Goal: Transaction & Acquisition: Download file/media

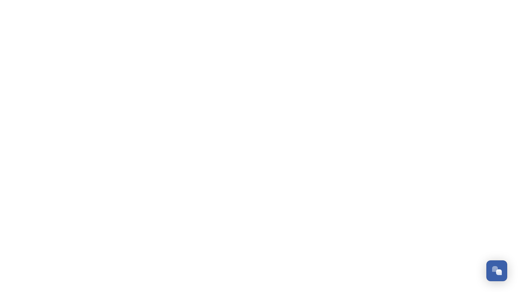
scroll to position [1174, 0]
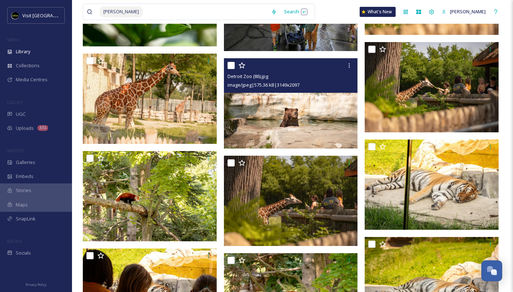
scroll to position [1167, 0]
click at [143, 16] on input at bounding box center [205, 12] width 124 height 16
type input "s"
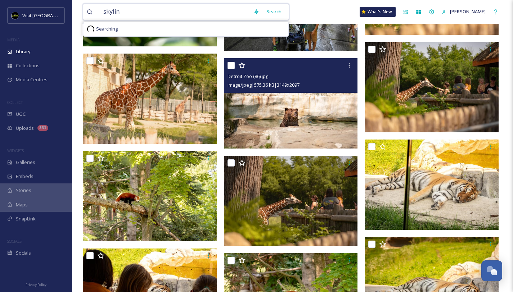
type input "skyline"
click at [272, 13] on div "Search Press Enter to search" at bounding box center [285, 12] width 31 height 14
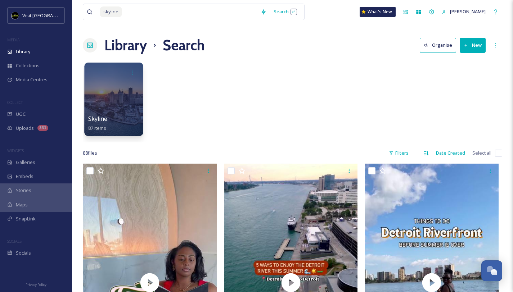
click at [110, 110] on div at bounding box center [113, 99] width 59 height 73
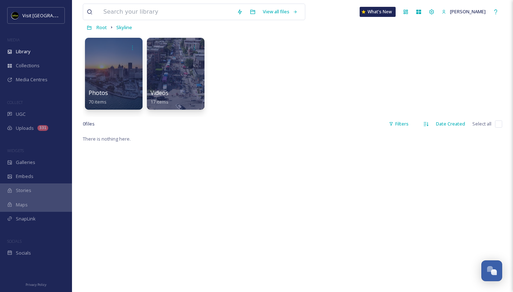
scroll to position [19, 0]
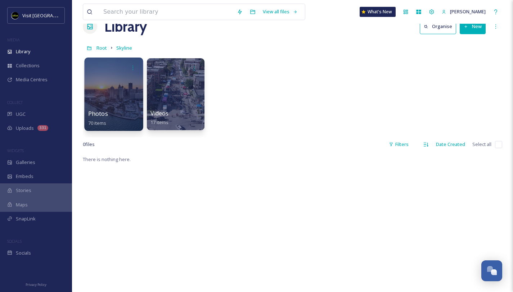
click at [112, 90] on div at bounding box center [113, 94] width 59 height 73
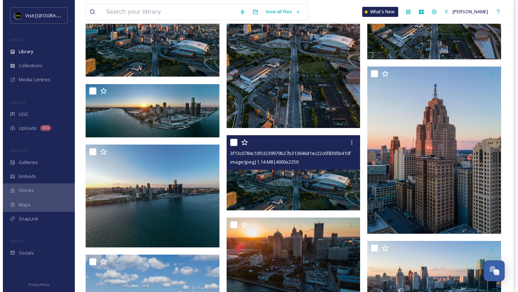
scroll to position [313, 0]
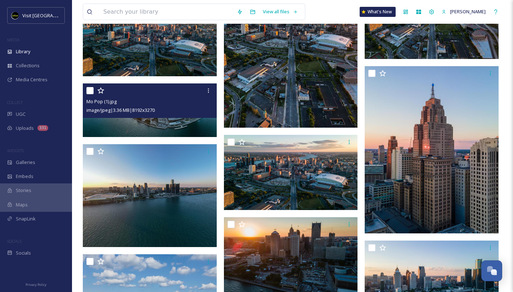
click at [177, 122] on img at bounding box center [150, 110] width 134 height 53
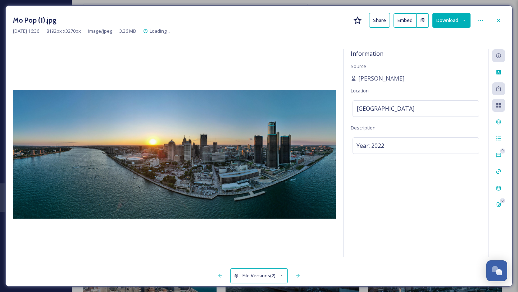
click at [450, 17] on button "Download" at bounding box center [452, 20] width 38 height 15
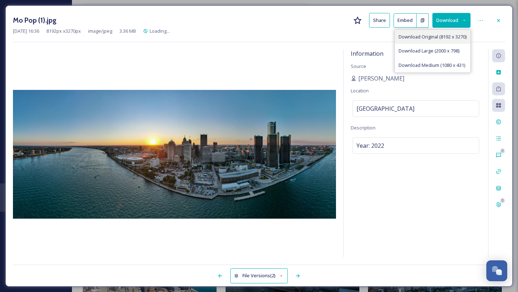
click at [438, 38] on span "Download Original (8192 x 3270)" at bounding box center [433, 36] width 68 height 7
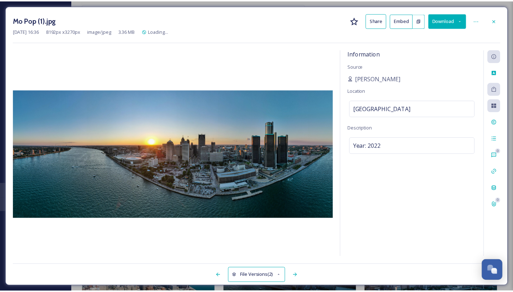
scroll to position [315, 0]
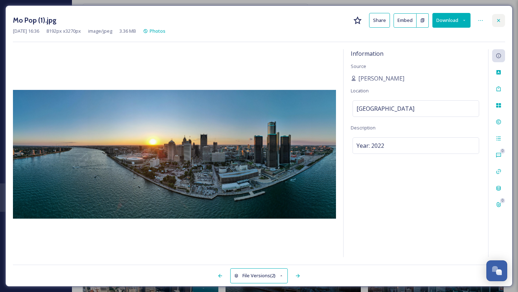
click at [497, 21] on icon at bounding box center [499, 21] width 6 height 6
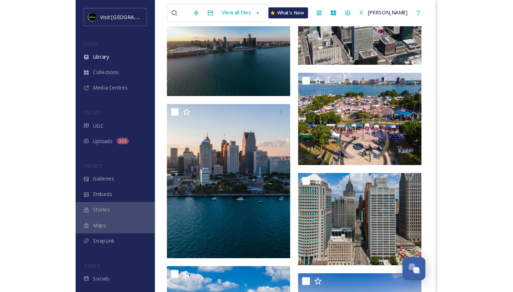
scroll to position [1167, 0]
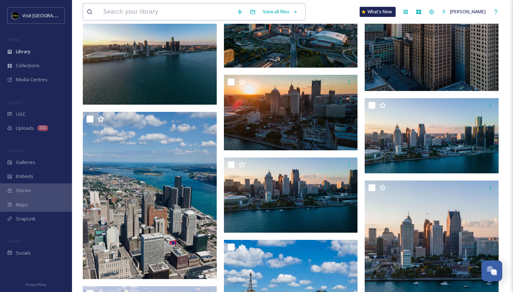
click at [126, 11] on input at bounding box center [167, 12] width 134 height 16
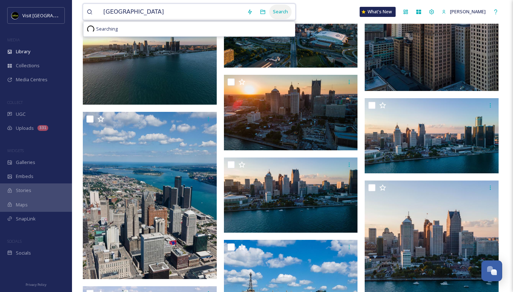
type input "[GEOGRAPHIC_DATA]"
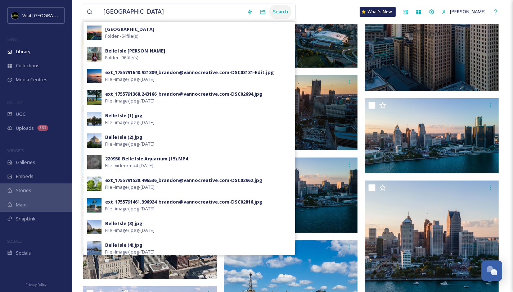
click at [273, 12] on div "Search" at bounding box center [280, 12] width 22 height 14
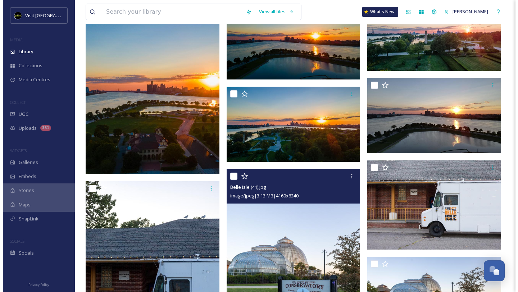
scroll to position [6372, 0]
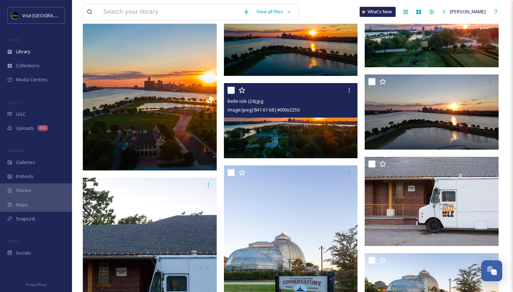
click at [288, 135] on img at bounding box center [291, 120] width 134 height 75
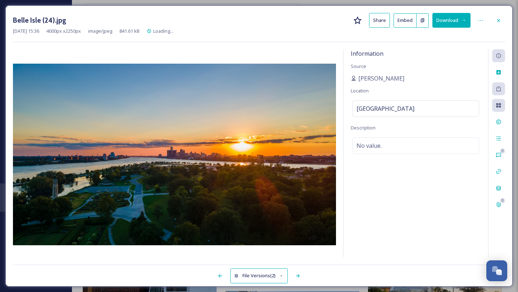
click at [444, 25] on button "Download" at bounding box center [452, 20] width 38 height 15
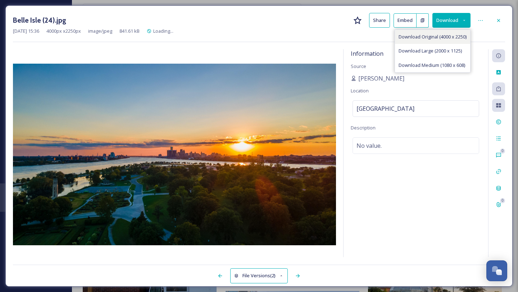
click at [432, 33] on span "Download Original (4000 x 2250)" at bounding box center [433, 36] width 68 height 7
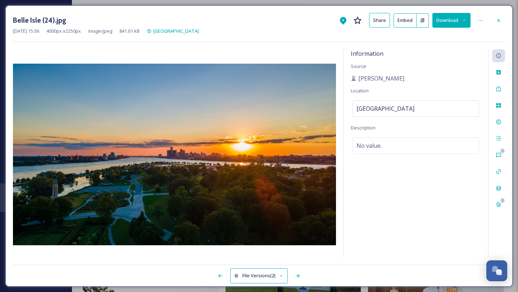
scroll to position [6450, 0]
